Goal: Task Accomplishment & Management: Use online tool/utility

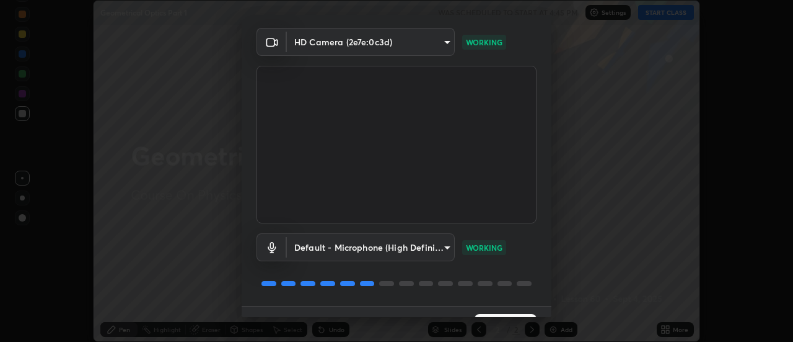
scroll to position [65, 0]
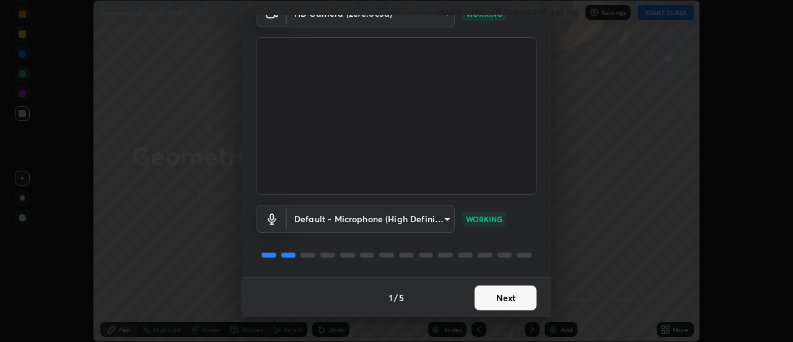
click at [501, 295] on button "Next" at bounding box center [506, 297] width 62 height 25
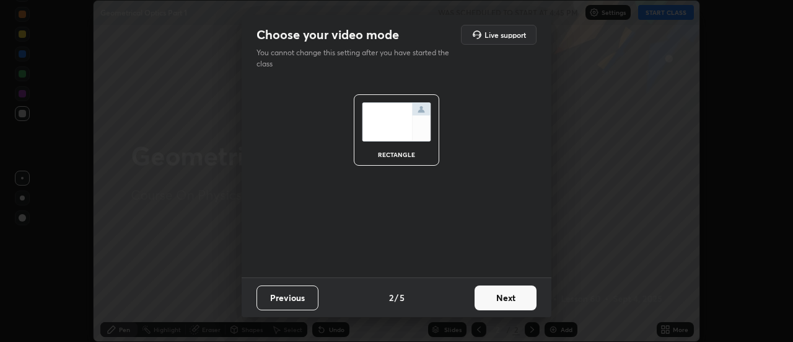
click at [505, 296] on button "Next" at bounding box center [506, 297] width 62 height 25
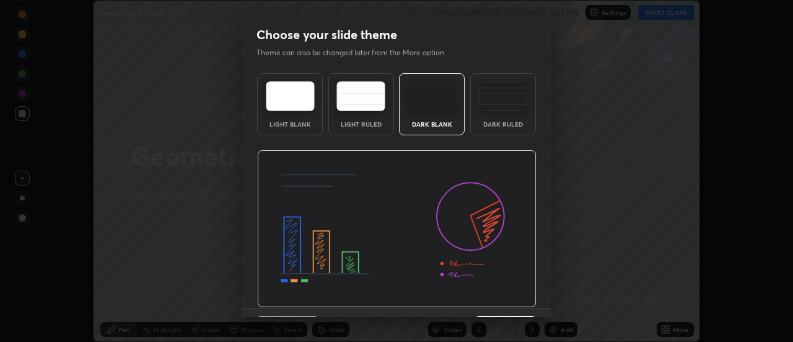
scroll to position [30, 0]
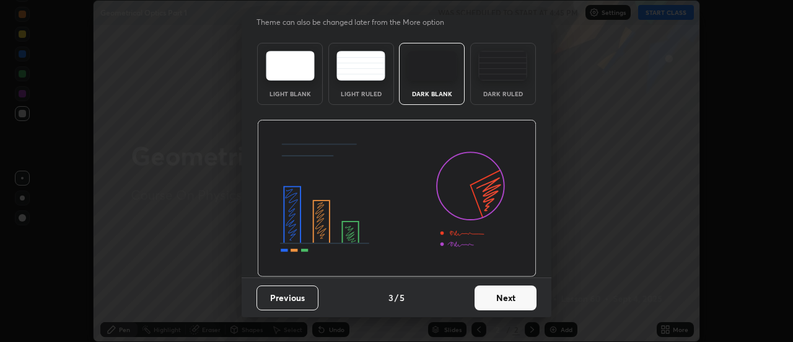
click at [500, 295] on button "Next" at bounding box center [506, 297] width 62 height 25
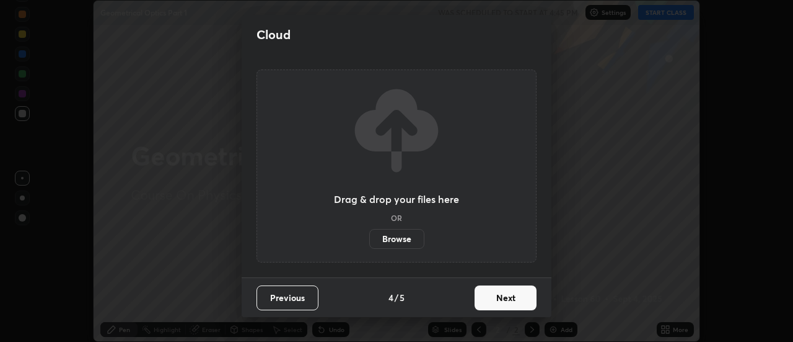
click at [500, 306] on button "Next" at bounding box center [506, 297] width 62 height 25
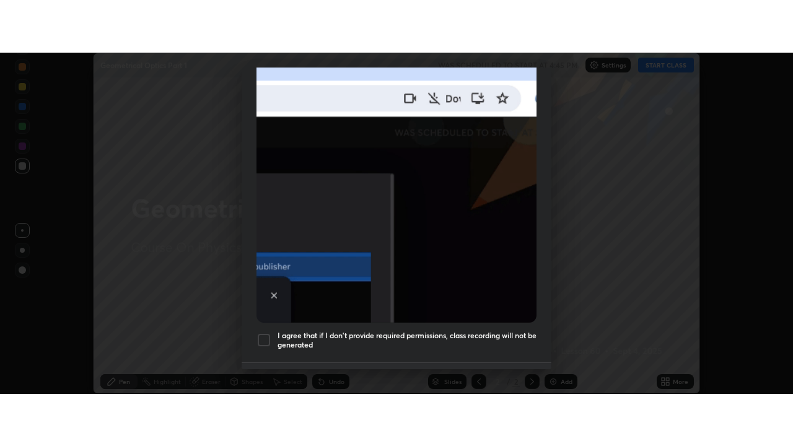
scroll to position [318, 0]
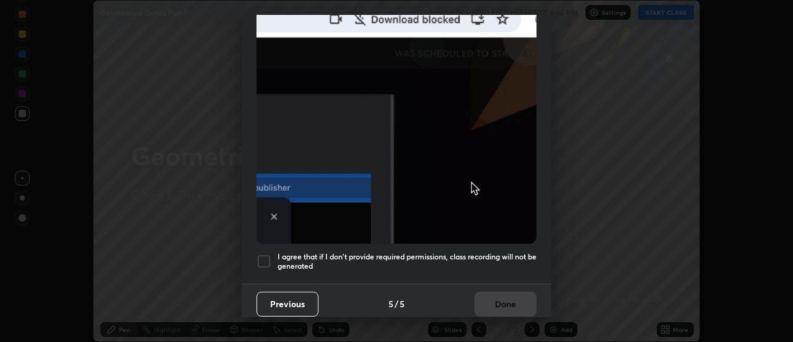
click at [348, 253] on h5 "I agree that if I don't provide required permissions, class recording will not …" at bounding box center [407, 261] width 259 height 19
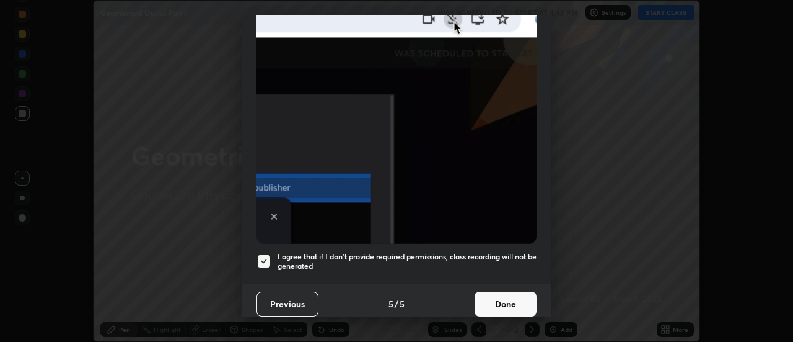
click at [493, 299] on button "Done" at bounding box center [506, 303] width 62 height 25
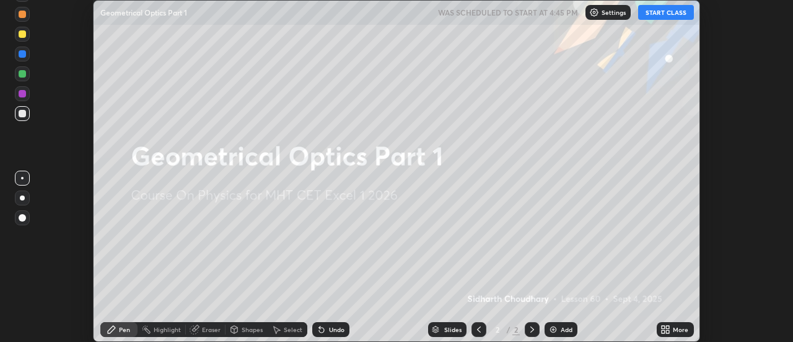
click at [669, 15] on button "START CLASS" at bounding box center [666, 12] width 56 height 15
click at [669, 330] on icon at bounding box center [668, 331] width 3 height 3
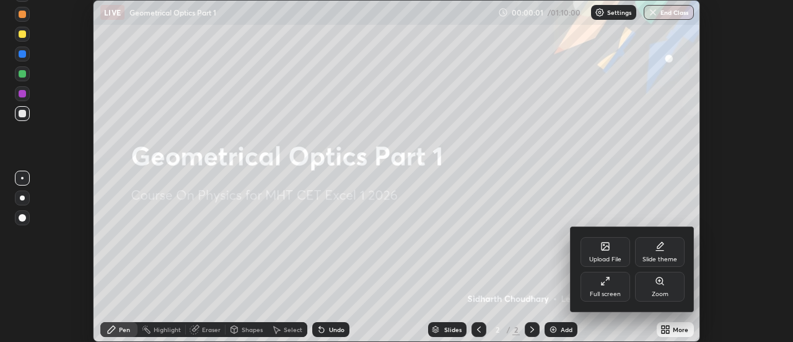
click at [617, 289] on div "Full screen" at bounding box center [606, 287] width 50 height 30
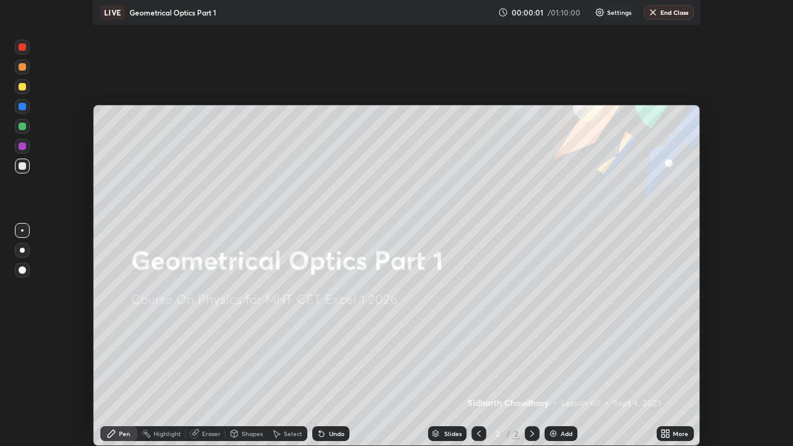
scroll to position [446, 793]
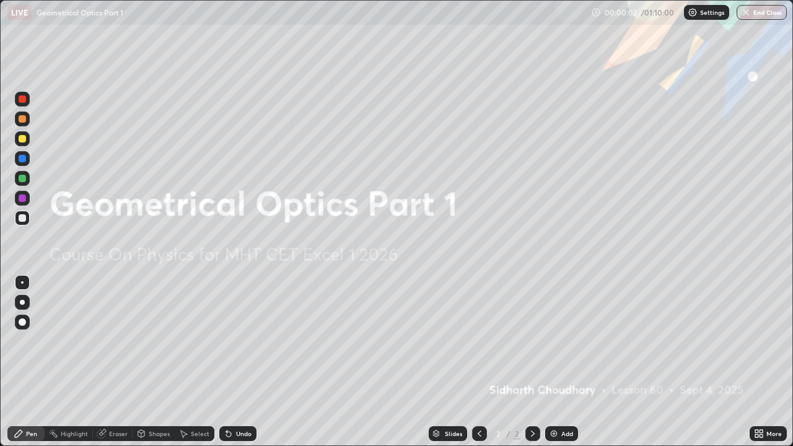
click at [565, 341] on div "Add" at bounding box center [561, 433] width 33 height 15
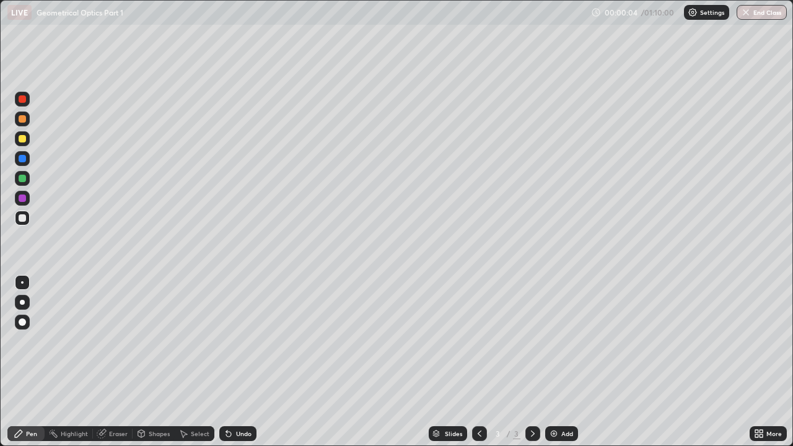
click at [24, 301] on div at bounding box center [22, 302] width 5 height 5
click at [25, 140] on div at bounding box center [22, 138] width 7 height 7
click at [24, 121] on div at bounding box center [22, 118] width 7 height 7
click at [25, 216] on div at bounding box center [22, 217] width 7 height 7
click at [24, 119] on div at bounding box center [22, 118] width 7 height 7
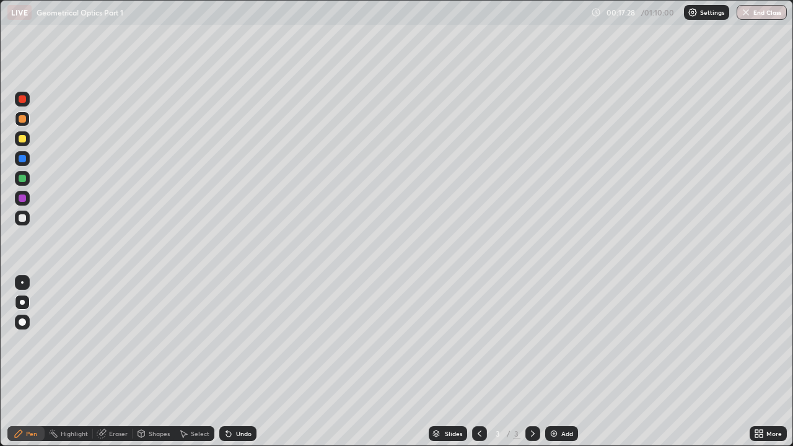
click at [23, 216] on div at bounding box center [22, 217] width 7 height 7
click at [23, 179] on div at bounding box center [22, 178] width 7 height 7
click at [21, 120] on div at bounding box center [22, 118] width 7 height 7
click at [229, 341] on div "Undo" at bounding box center [237, 433] width 37 height 15
click at [556, 341] on img at bounding box center [554, 434] width 10 height 10
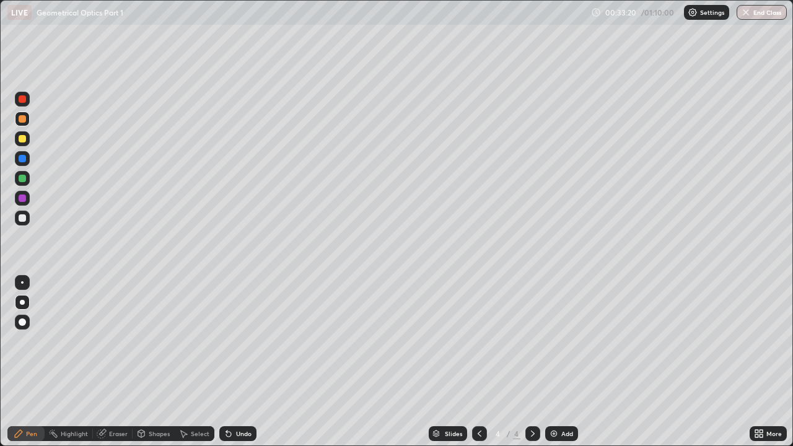
click at [20, 217] on div at bounding box center [22, 217] width 7 height 7
click at [563, 341] on div "Add" at bounding box center [568, 434] width 12 height 6
click at [479, 341] on icon at bounding box center [480, 434] width 10 height 10
click at [532, 341] on icon at bounding box center [533, 434] width 10 height 10
click at [22, 138] on div at bounding box center [22, 138] width 7 height 7
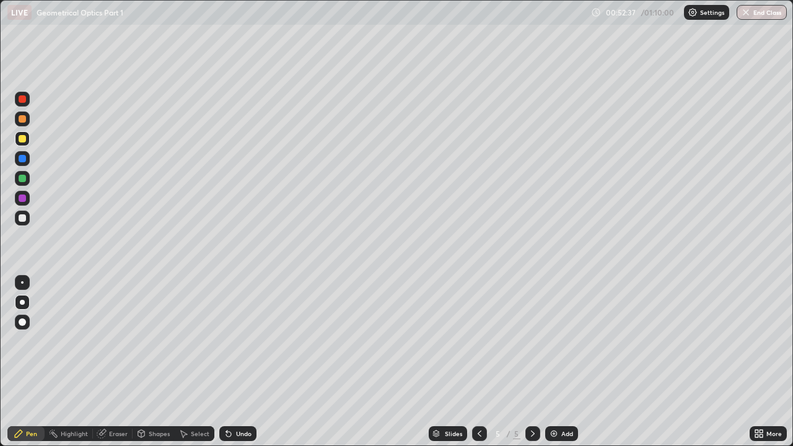
click at [22, 120] on div at bounding box center [22, 118] width 7 height 7
click at [23, 216] on div at bounding box center [22, 217] width 7 height 7
click at [22, 139] on div at bounding box center [22, 138] width 7 height 7
click at [22, 218] on div at bounding box center [22, 217] width 7 height 7
click at [24, 138] on div at bounding box center [22, 138] width 7 height 7
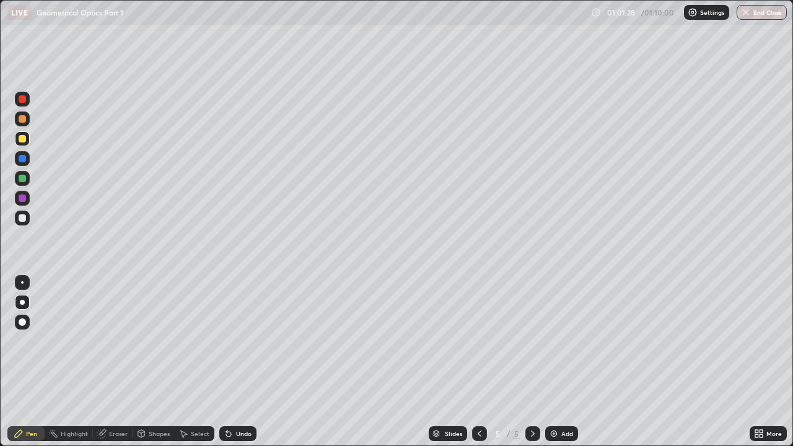
click at [554, 341] on img at bounding box center [554, 434] width 10 height 10
click at [24, 221] on div at bounding box center [22, 217] width 7 height 7
click at [762, 11] on button "End Class" at bounding box center [762, 12] width 50 height 15
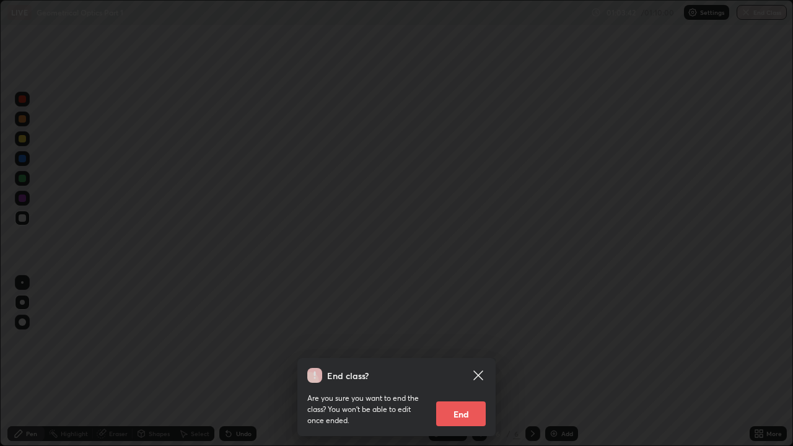
click at [463, 341] on button "End" at bounding box center [461, 414] width 50 height 25
